Goal: Transaction & Acquisition: Purchase product/service

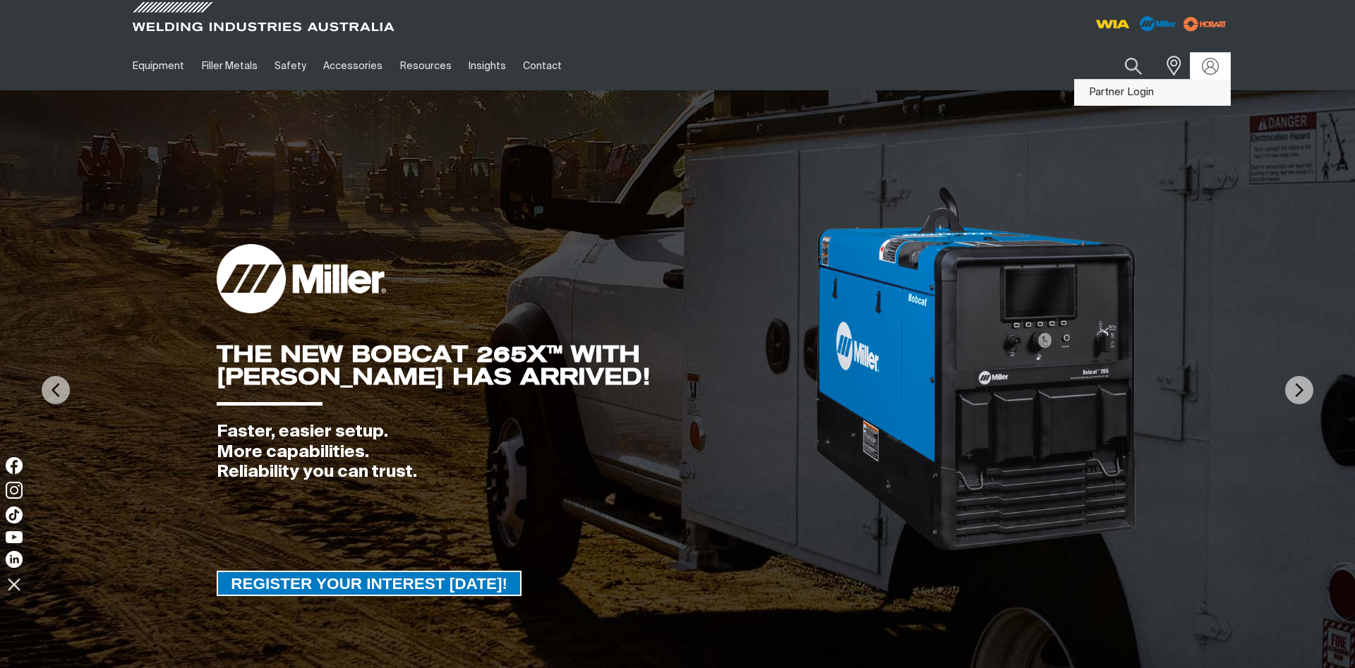
click at [1150, 98] on link "Partner Login" at bounding box center [1152, 93] width 155 height 26
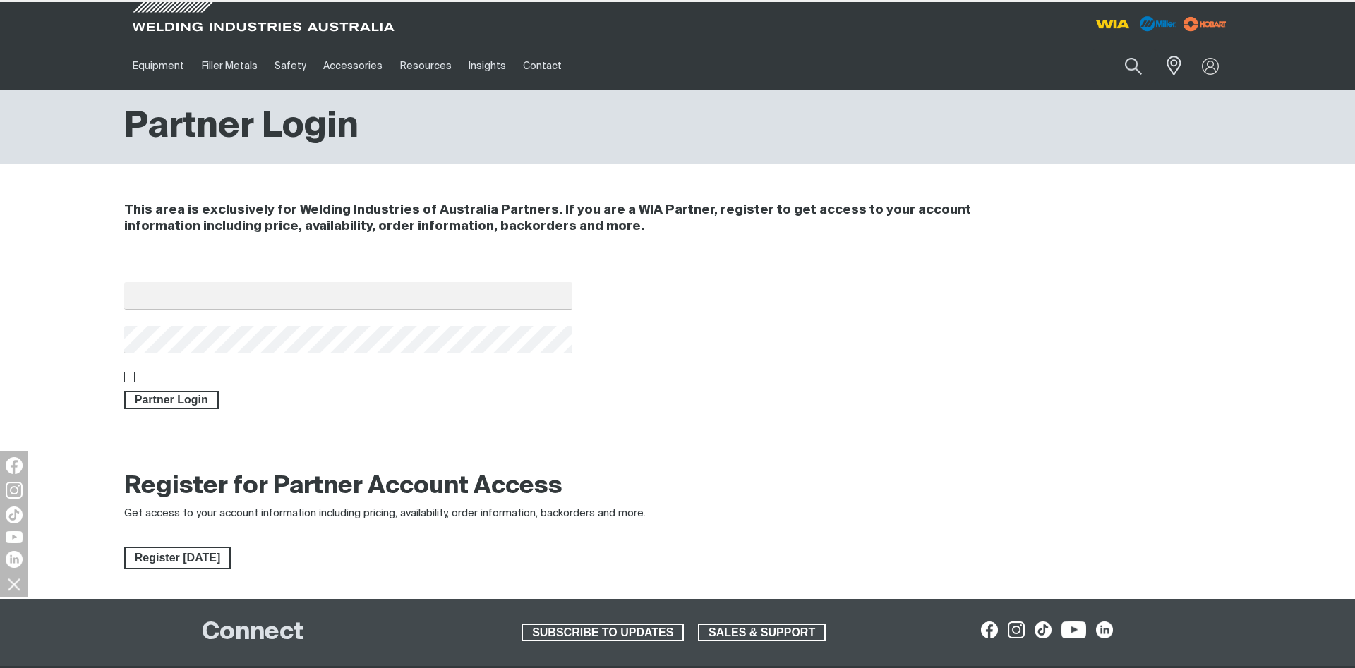
type input "[EMAIL_ADDRESS][DOMAIN_NAME]"
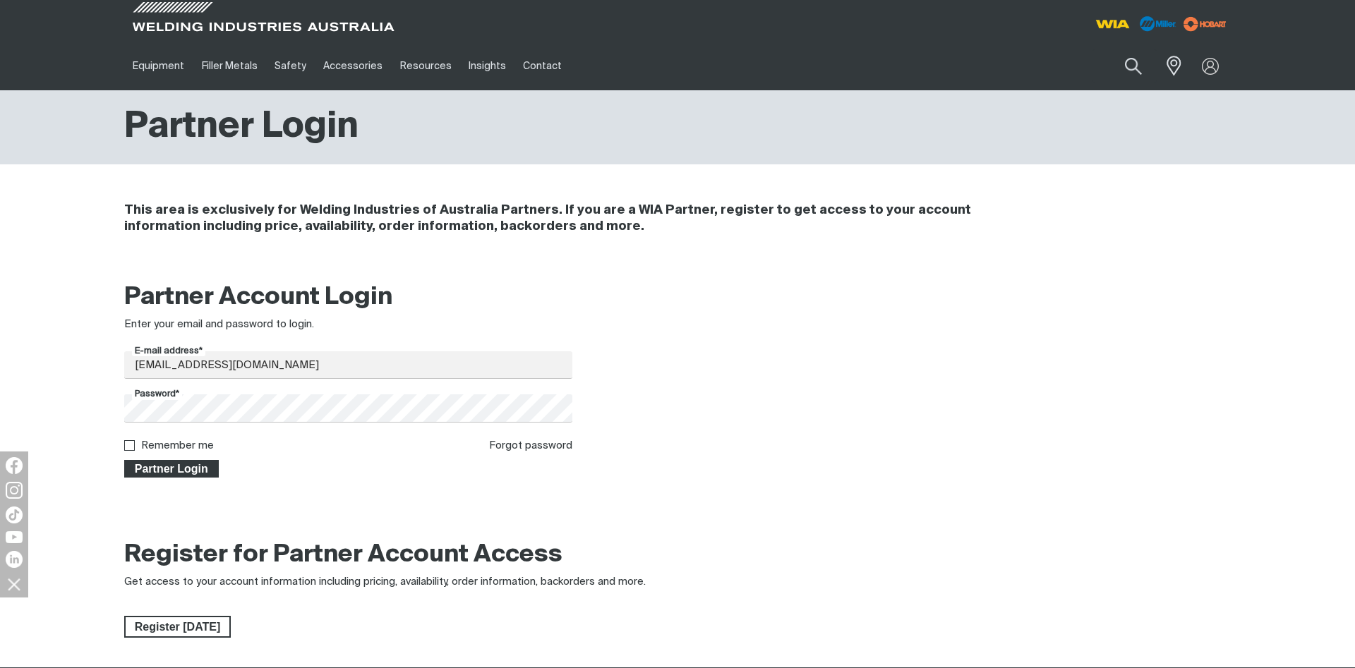
click at [188, 466] on span "Partner Login" at bounding box center [172, 469] width 92 height 18
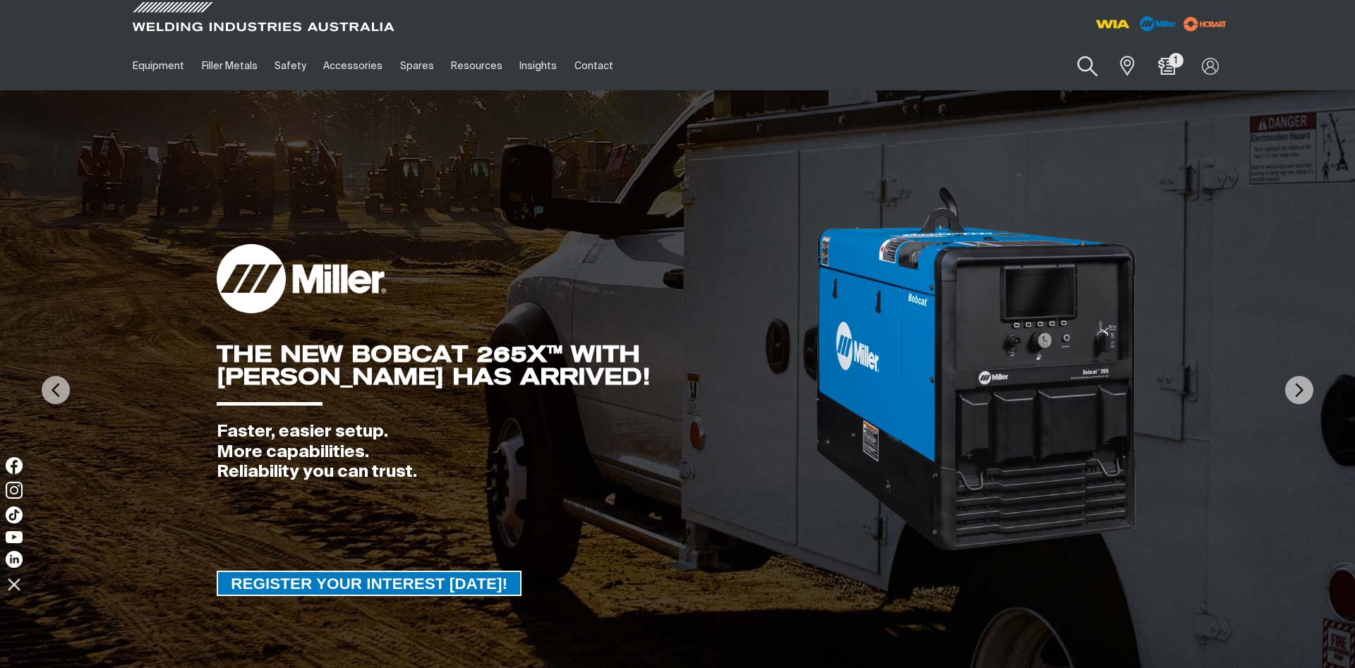
click at [1095, 64] on button "Search products" at bounding box center [1087, 67] width 57 height 40
click at [975, 67] on input "Search" at bounding box center [1001, 66] width 217 height 32
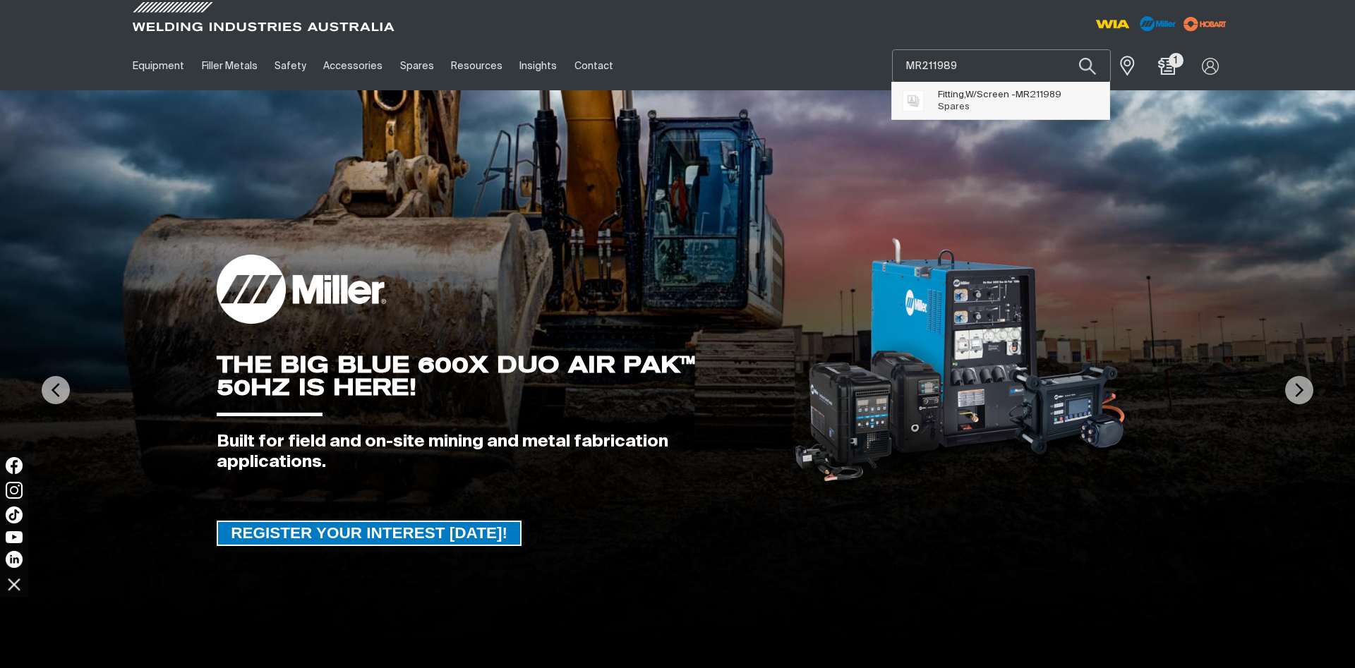
type input "MR211989"
click at [969, 92] on span "Fitting,W/Screen - MR211989" at bounding box center [1000, 95] width 124 height 12
